Goal: Use online tool/utility: Utilize a website feature to perform a specific function

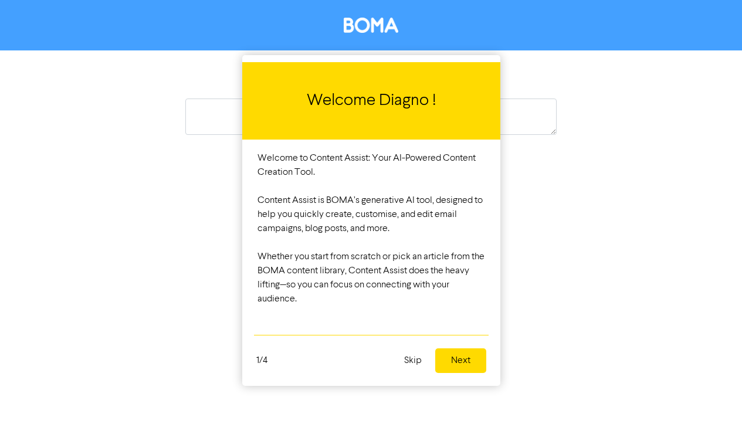
click at [462, 361] on button "Next" at bounding box center [460, 360] width 51 height 25
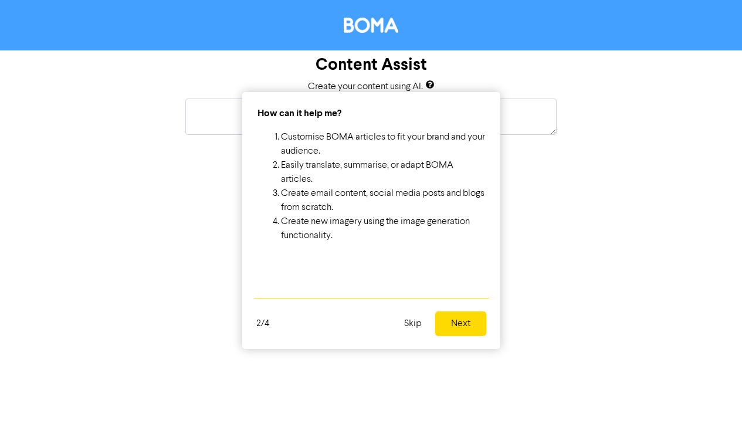
click at [463, 325] on button "Next" at bounding box center [460, 323] width 51 height 25
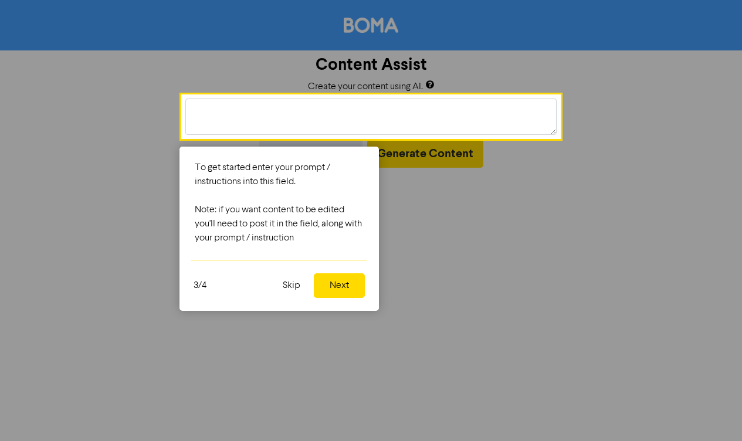
click at [344, 287] on button "Next" at bounding box center [339, 285] width 51 height 25
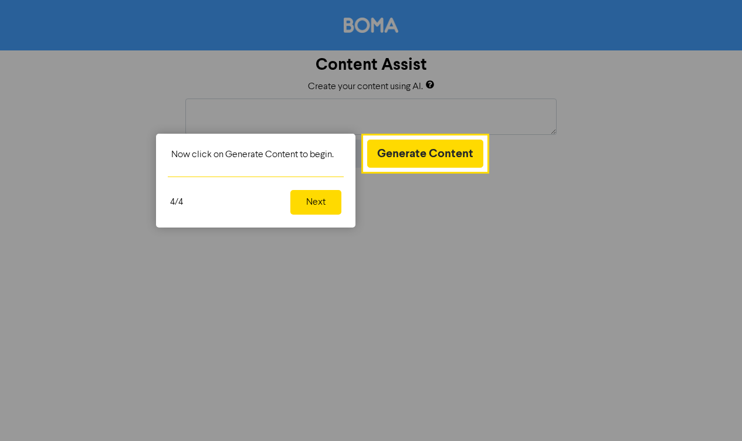
click at [324, 202] on button "Next" at bounding box center [315, 202] width 51 height 25
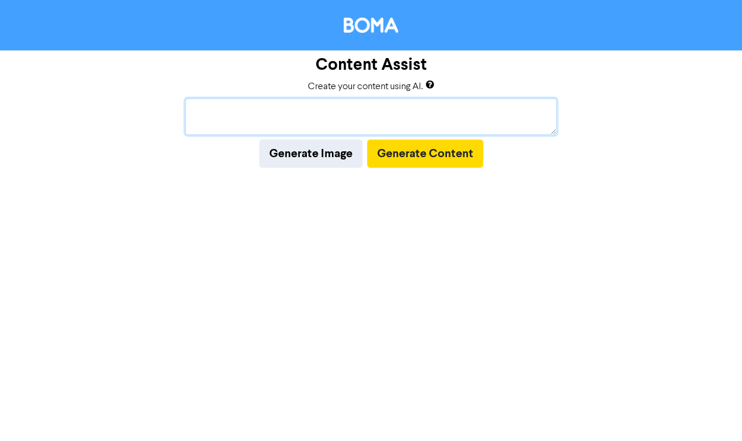
click at [290, 121] on textarea at bounding box center [370, 117] width 371 height 36
paste textarea "The government has paused its plans to introduce the proposed $3 million supert…"
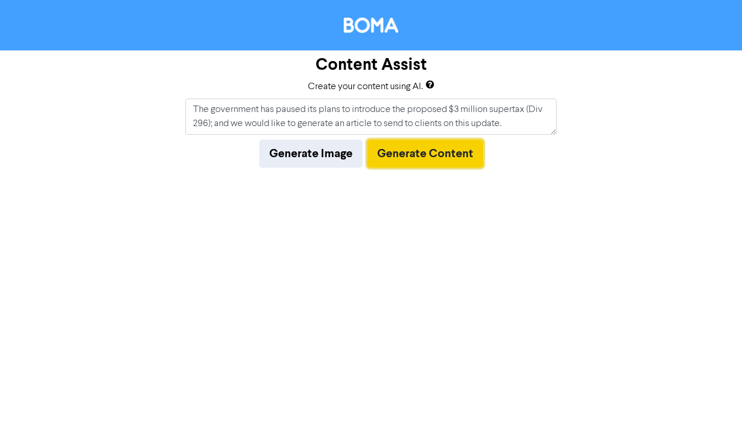
click at [452, 157] on button "Generate Content" at bounding box center [425, 154] width 116 height 28
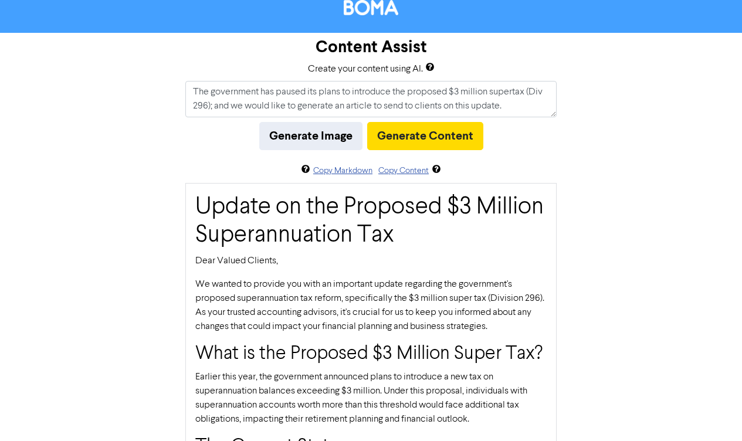
scroll to position [16, 0]
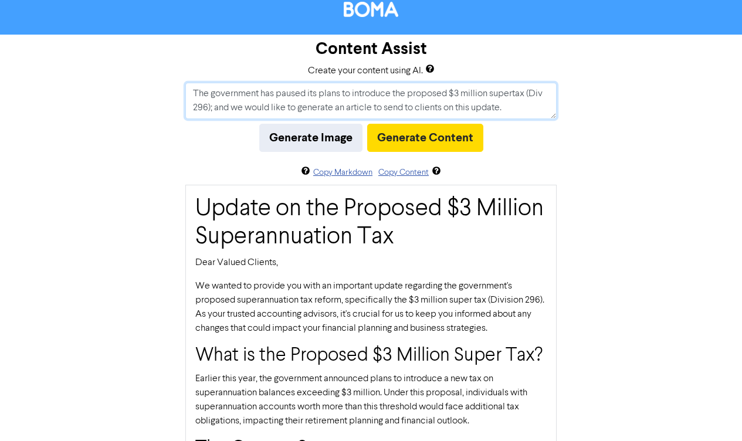
click at [527, 112] on textarea "The government has paused its plans to introduce the proposed $3 million supert…" at bounding box center [370, 101] width 371 height 36
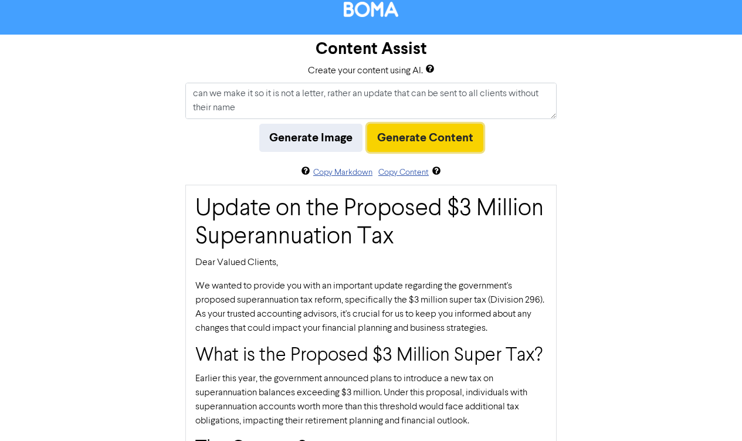
click at [460, 138] on button "Generate Content" at bounding box center [425, 138] width 116 height 28
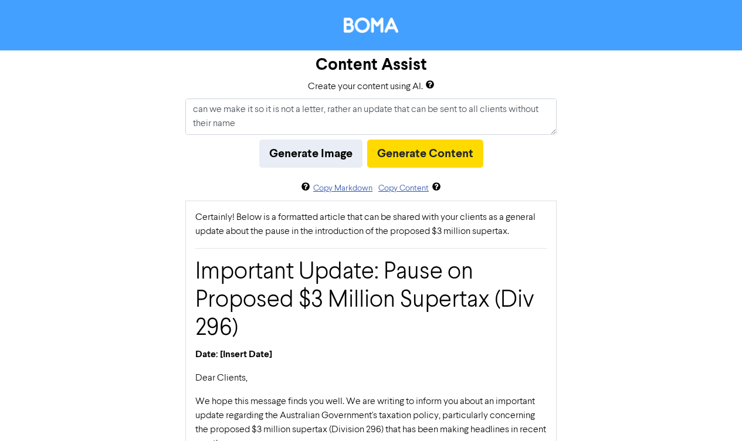
click at [400, 216] on p "Certainly! Below is a formatted article that can be shared with your clients as…" at bounding box center [370, 225] width 351 height 28
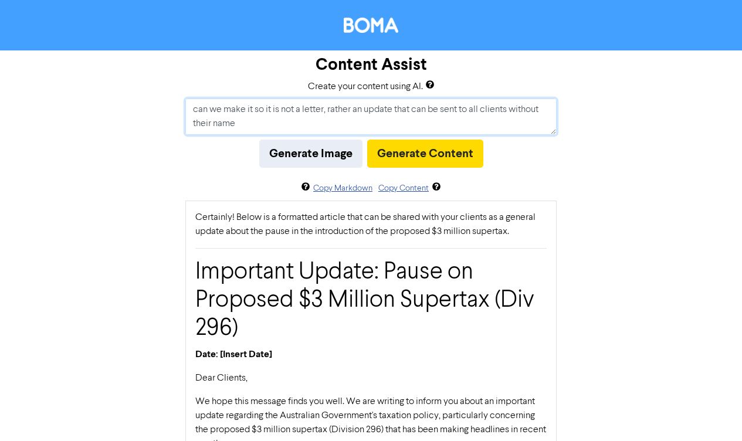
drag, startPoint x: 251, startPoint y: 123, endPoint x: 179, endPoint y: 107, distance: 73.3
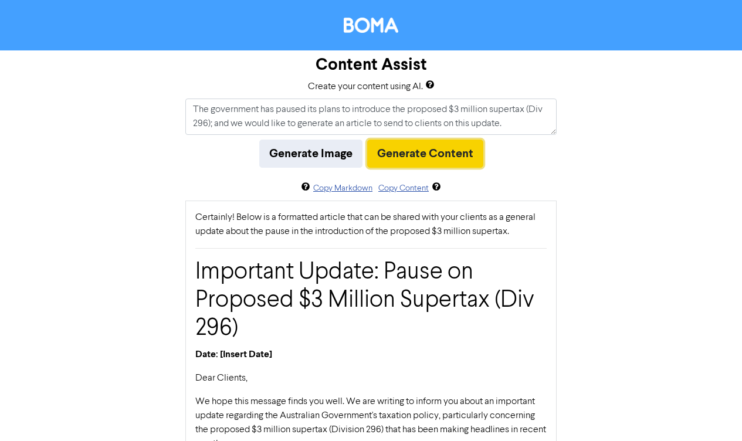
click at [410, 161] on button "Generate Content" at bounding box center [425, 154] width 116 height 28
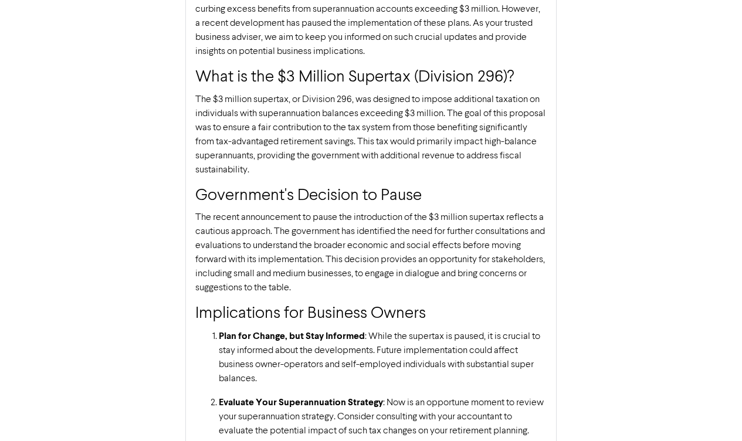
scroll to position [0, 0]
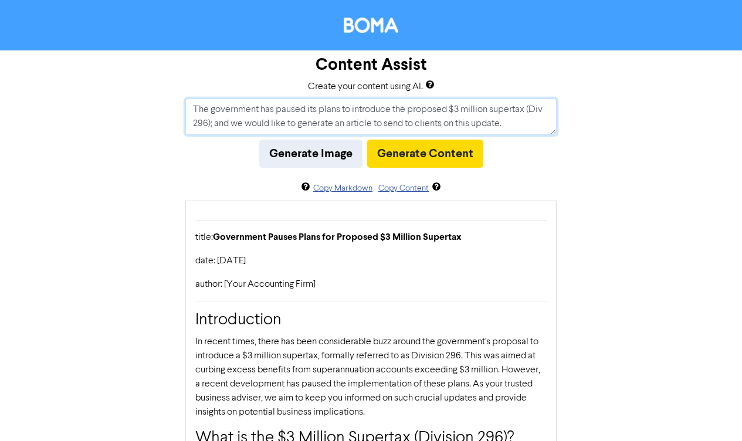
click at [401, 119] on textarea "The government has paused its plans to introduce the proposed $3 million supert…" at bounding box center [370, 117] width 371 height 36
click at [513, 125] on textarea "The government has paused its plans to introduce the proposed $3 million supert…" at bounding box center [370, 117] width 371 height 36
drag, startPoint x: 513, startPoint y: 125, endPoint x: 213, endPoint y: 123, distance: 300.2
click at [213, 123] on textarea "The government has paused its plans to introduce the proposed $3 million supert…" at bounding box center [370, 117] width 371 height 36
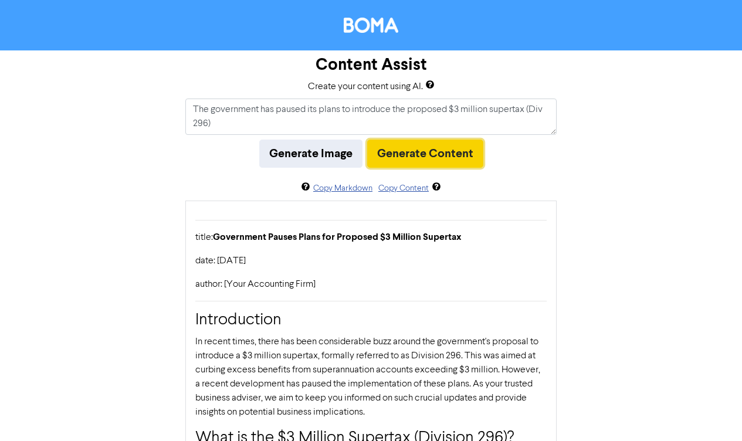
click at [414, 155] on button "Generate Content" at bounding box center [425, 154] width 116 height 28
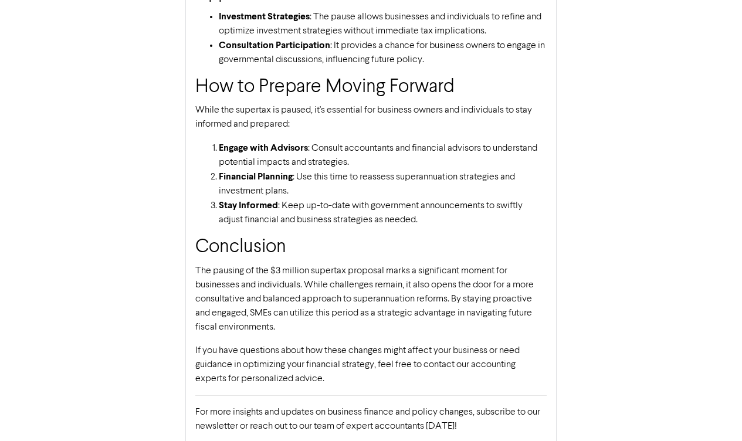
scroll to position [1000, 0]
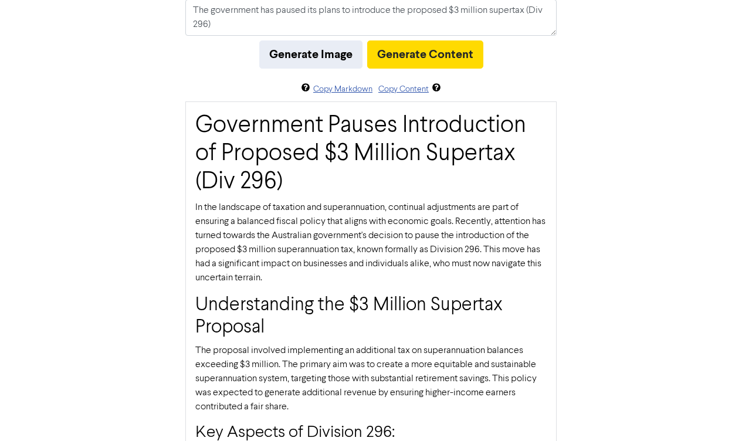
scroll to position [95, 0]
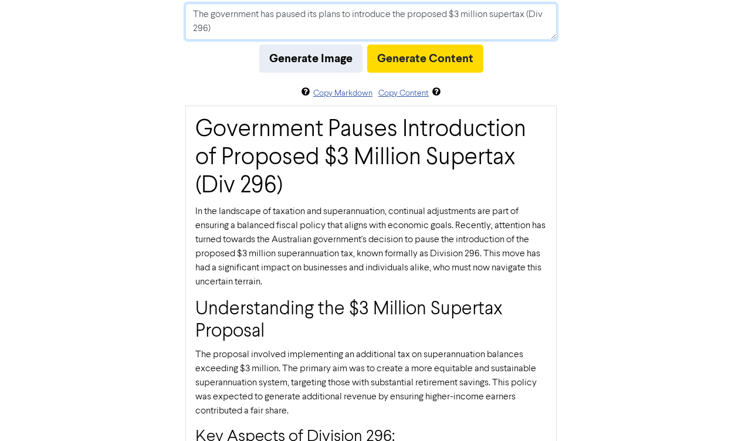
click at [241, 20] on textarea "The government has paused its plans to introduce the proposed $3 million supert…" at bounding box center [370, 22] width 371 height 36
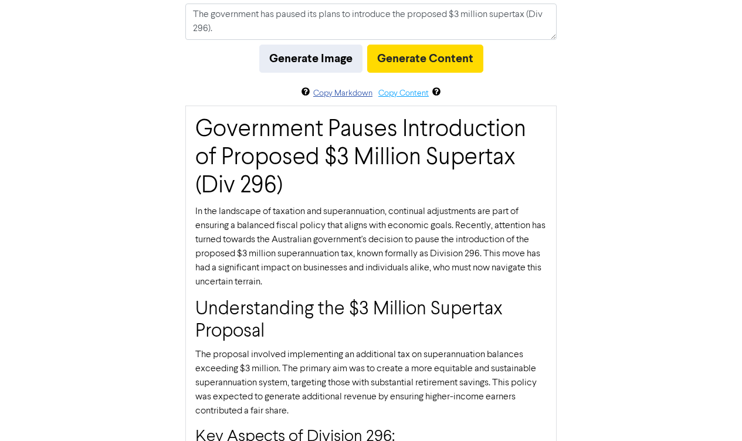
click at [411, 91] on button "Copy Content" at bounding box center [404, 93] width 52 height 13
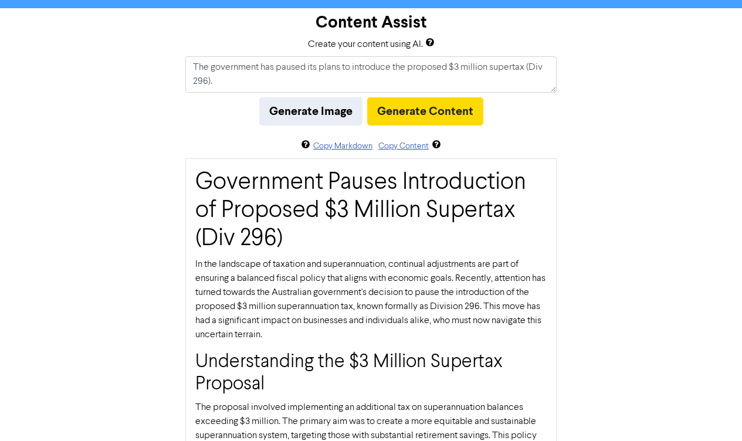
scroll to position [0, 0]
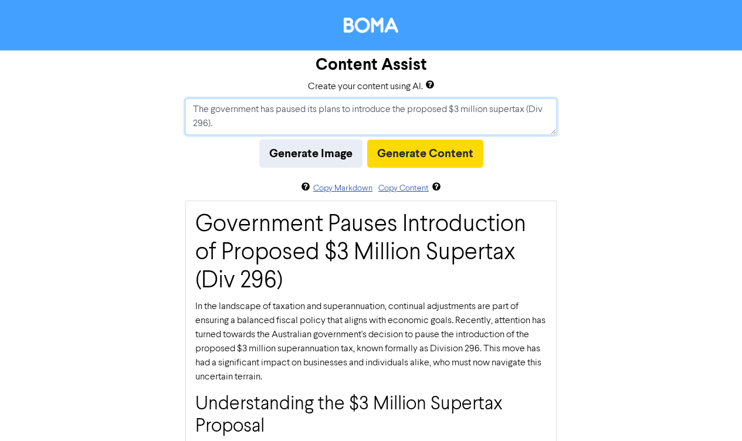
click at [271, 113] on textarea "The government has paused its plans to introduce the proposed $3 million supert…" at bounding box center [370, 117] width 371 height 36
type textarea "The government has paused its plans to introduce the proposed $3 million supert…"
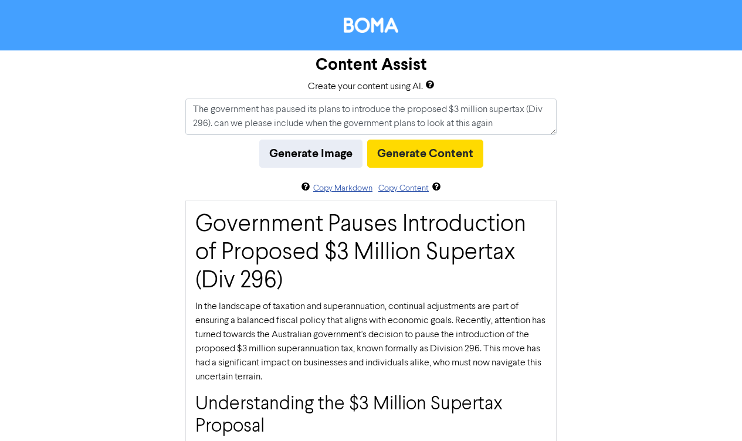
click at [430, 147] on button "Generate Content" at bounding box center [425, 154] width 116 height 28
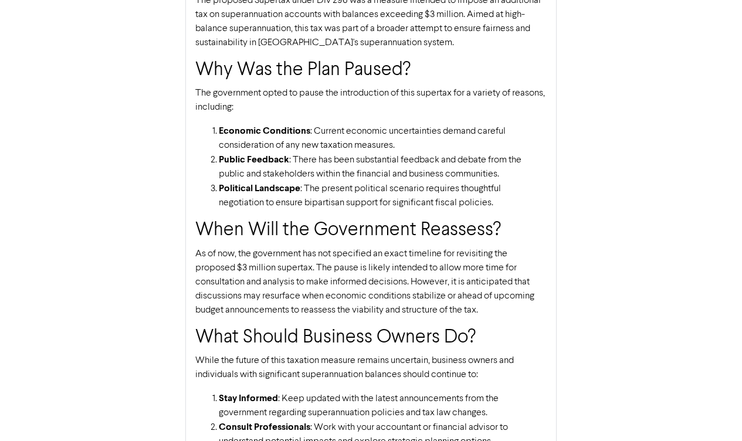
scroll to position [383, 0]
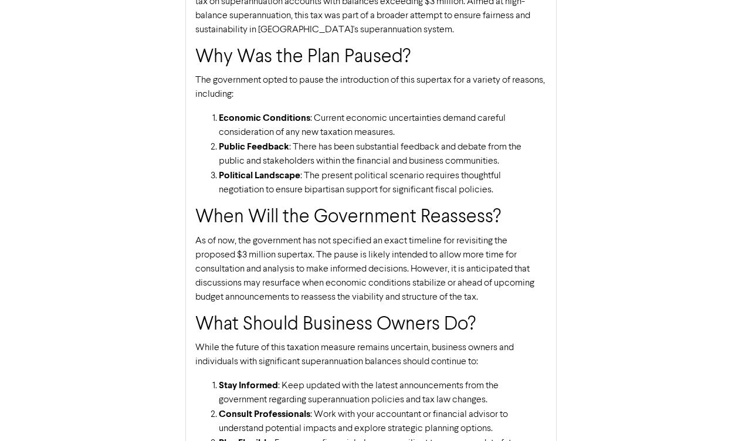
click at [332, 188] on li "Political Landscape : The present political scenario requires thoughtful negoti…" at bounding box center [383, 182] width 328 height 29
copy li "bipartisan"
click at [533, 235] on p "As of now, the government has not specified an exact timeline for revisiting th…" at bounding box center [370, 269] width 351 height 70
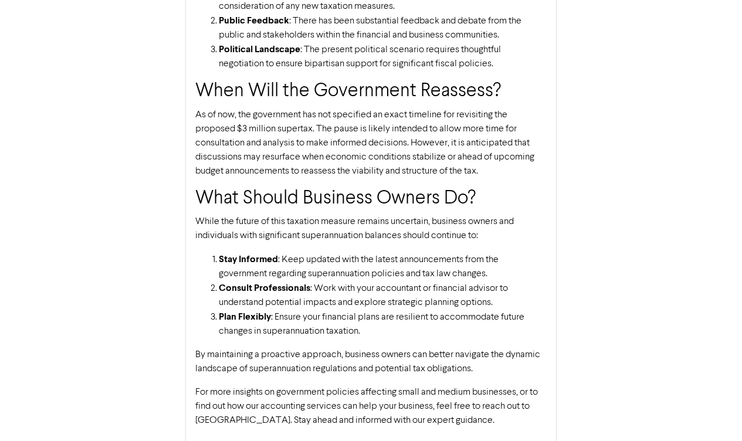
scroll to position [515, 0]
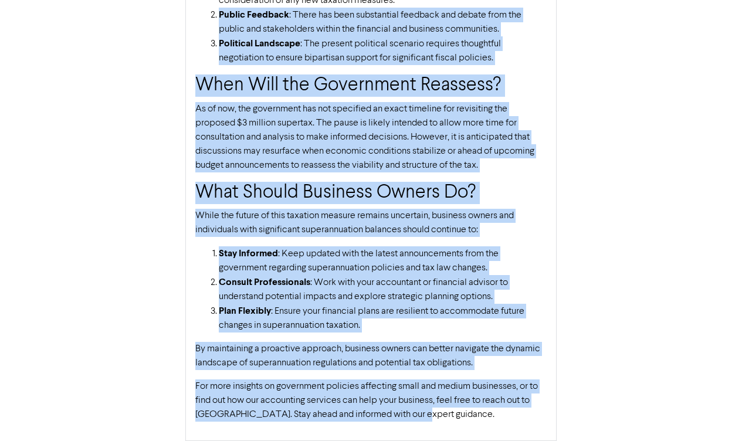
drag, startPoint x: 421, startPoint y: 413, endPoint x: 176, endPoint y: 12, distance: 470.2
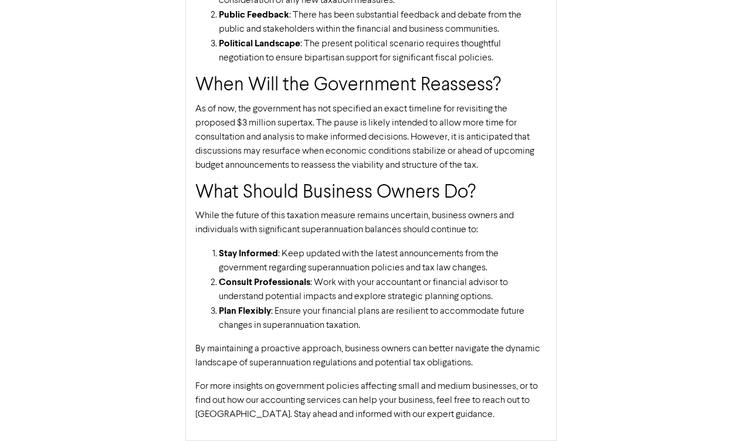
click at [239, 113] on p "As of now, the government has not specified an exact timeline for revisiting th…" at bounding box center [370, 137] width 351 height 70
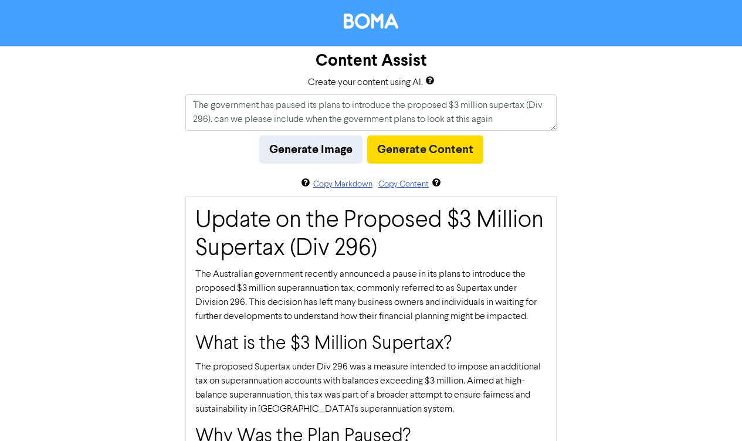
scroll to position [0, 0]
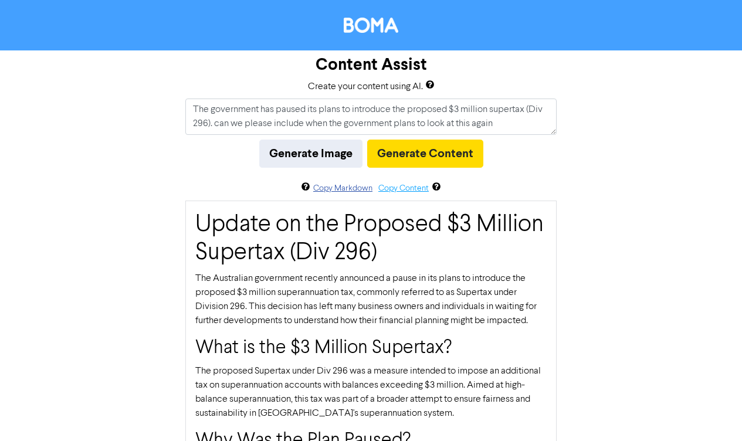
click at [400, 186] on button "Copy Content" at bounding box center [404, 188] width 52 height 13
click at [284, 159] on button "Generate Image" at bounding box center [310, 154] width 103 height 28
